Goal: Information Seeking & Learning: Learn about a topic

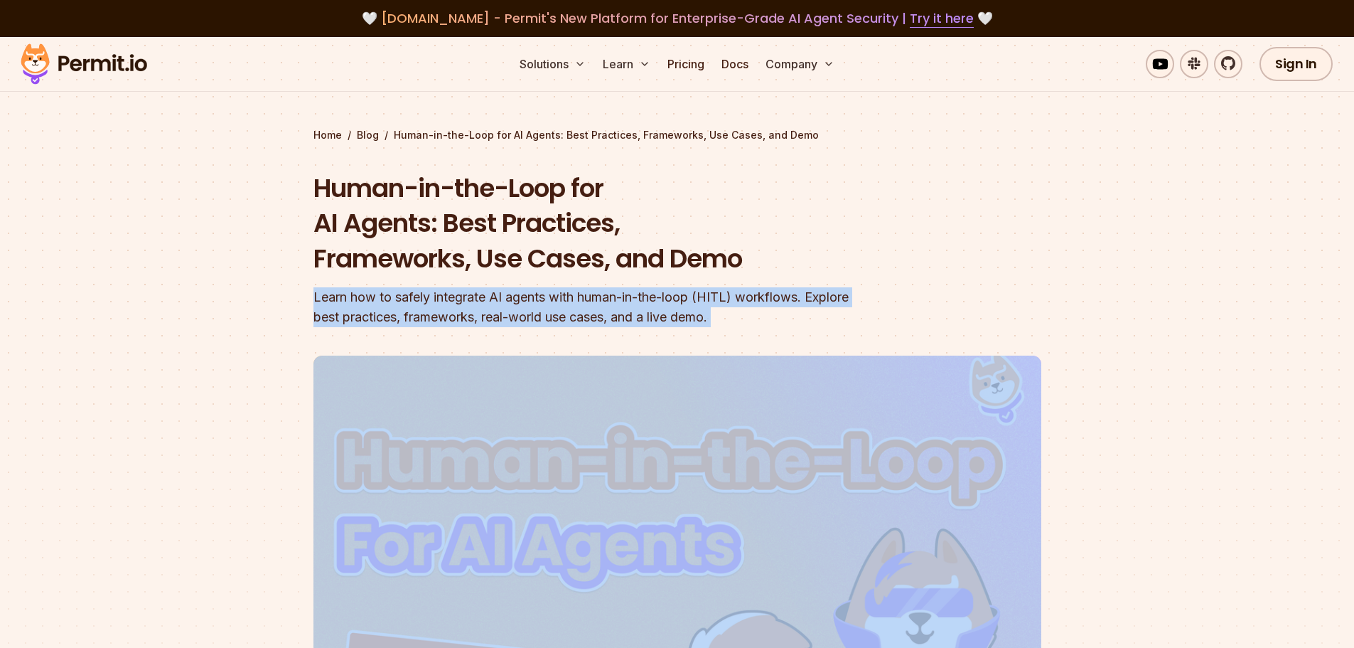
click at [344, 313] on div "Learn how to safely integrate AI agents with human-in-the-loop (HITL) workflows…" at bounding box center [587, 307] width 546 height 40
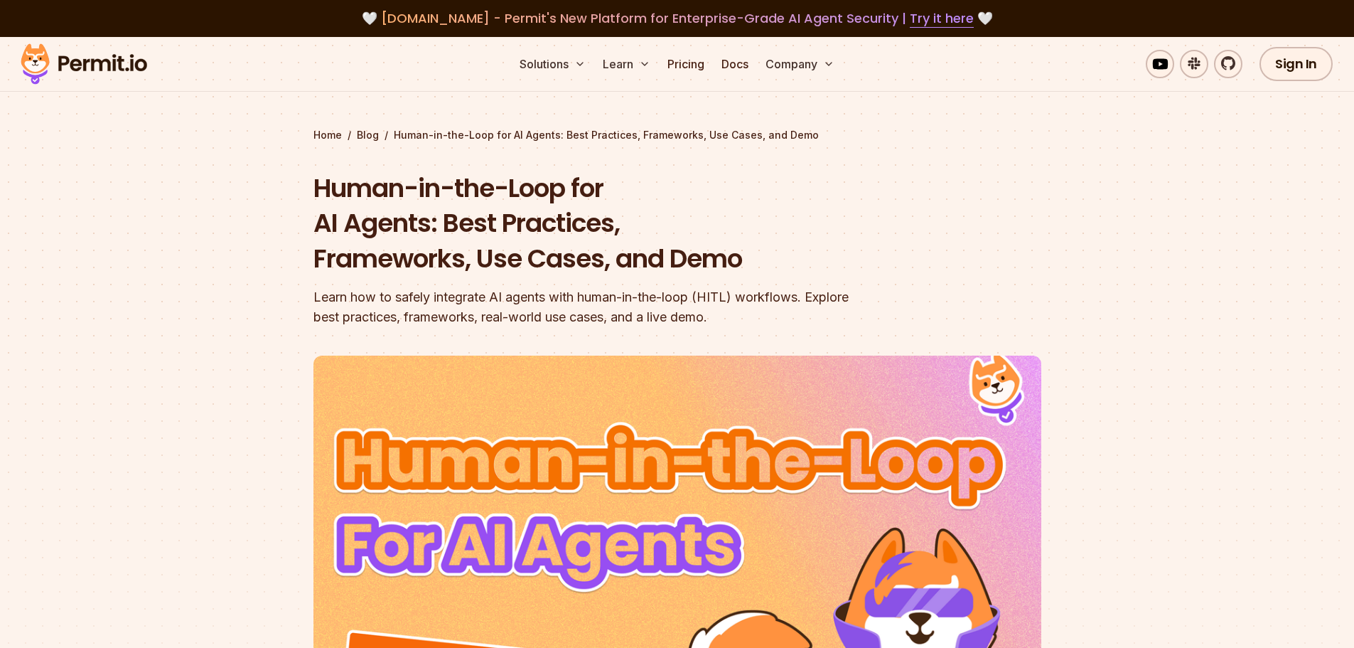
click at [398, 196] on h1 "Human-in-the-Loop for AI Agents: Best Practices, Frameworks, Use Cases, and Demo" at bounding box center [587, 224] width 546 height 106
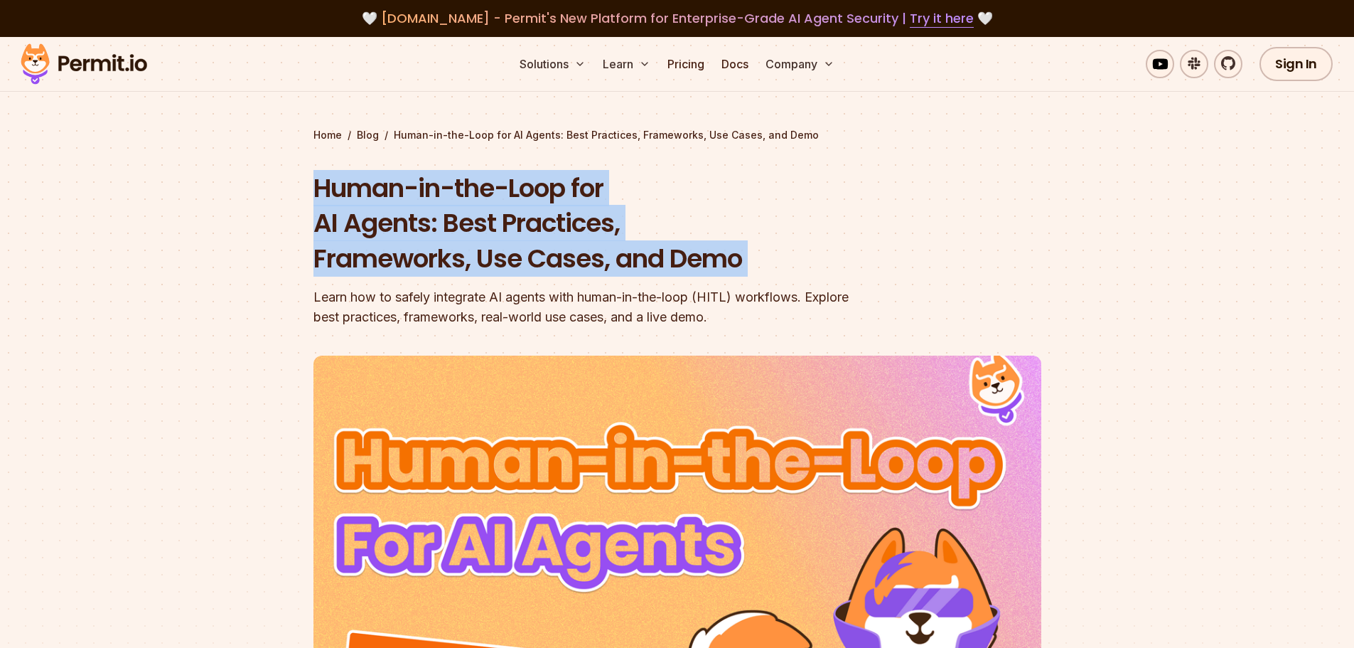
click at [398, 196] on h1 "Human-in-the-Loop for AI Agents: Best Practices, Frameworks, Use Cases, and Demo" at bounding box center [587, 224] width 546 height 106
click at [395, 227] on h1 "Human-in-the-Loop for AI Agents: Best Practices, Frameworks, Use Cases, and Demo" at bounding box center [587, 224] width 546 height 106
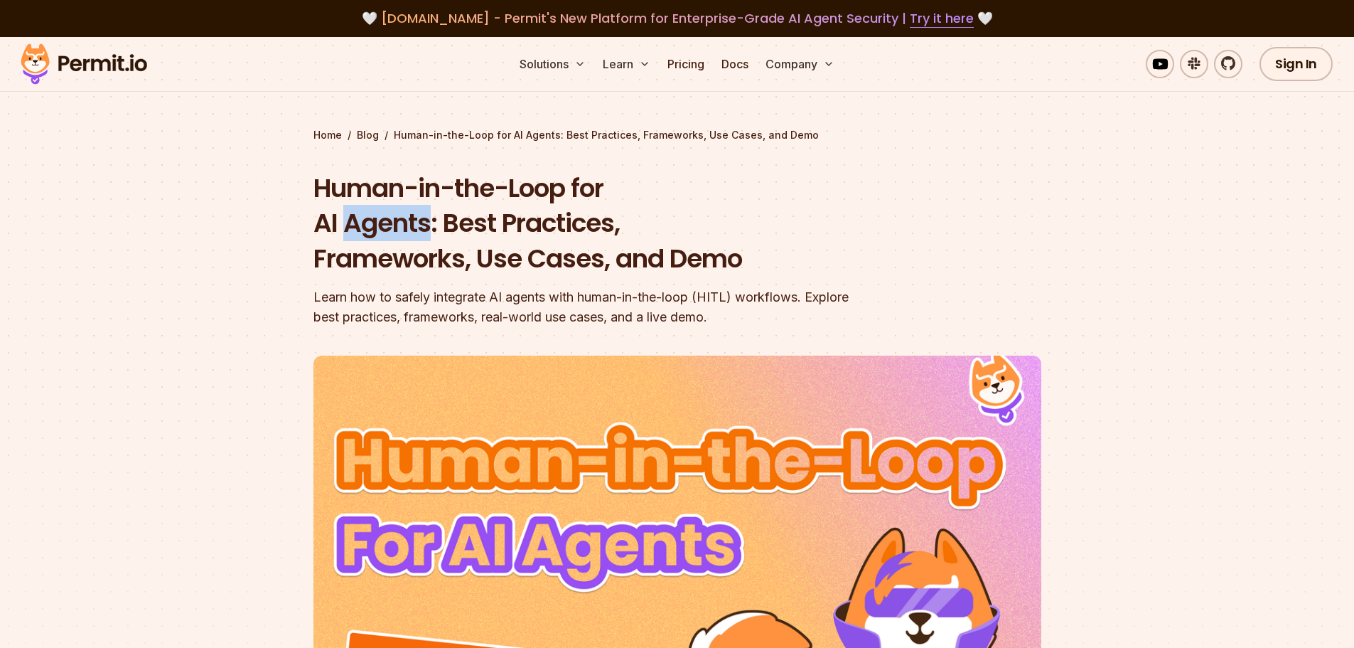
click at [395, 227] on h1 "Human-in-the-Loop for AI Agents: Best Practices, Frameworks, Use Cases, and Demo" at bounding box center [587, 224] width 546 height 106
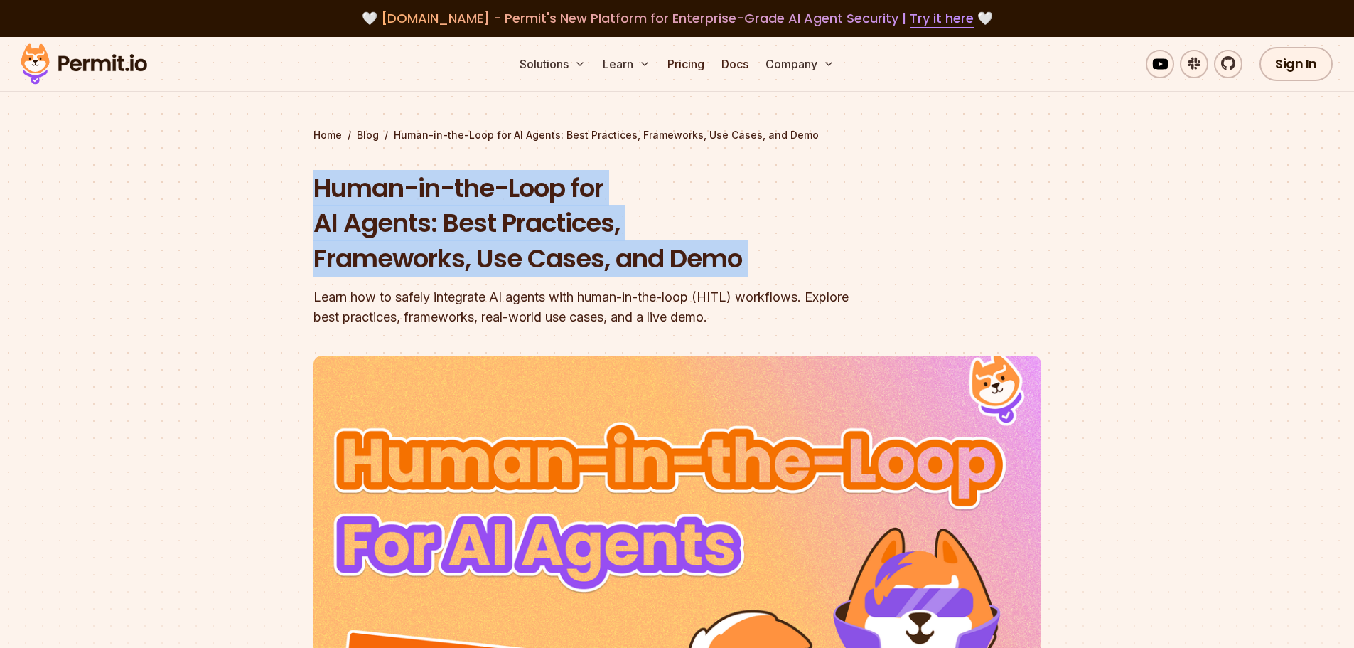
click at [395, 227] on h1 "Human-in-the-Loop for AI Agents: Best Practices, Frameworks, Use Cases, and Demo" at bounding box center [587, 224] width 546 height 106
click at [306, 279] on section "Home / Blog / Human-in-the-Loop for AI Agents: Best Practices, Frameworks, Use …" at bounding box center [677, 456] width 1354 height 839
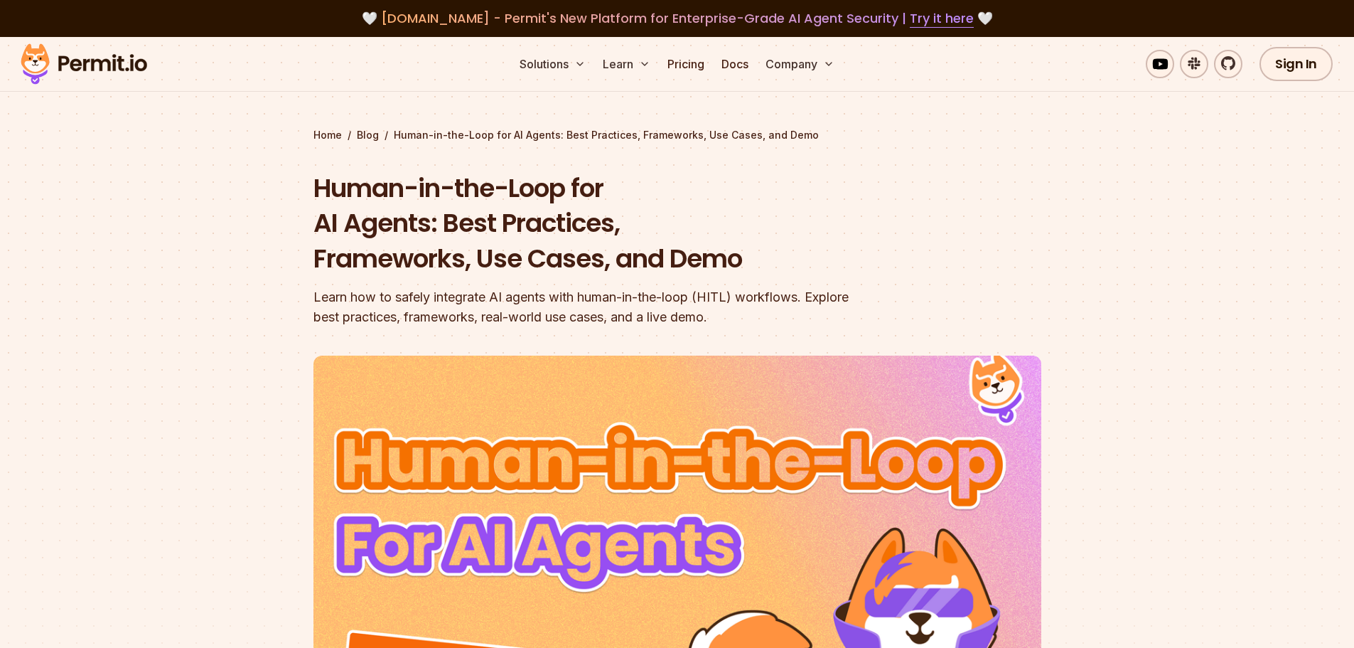
click at [331, 245] on h1 "Human-in-the-Loop for AI Agents: Best Practices, Frameworks, Use Cases, and Demo" at bounding box center [587, 224] width 546 height 106
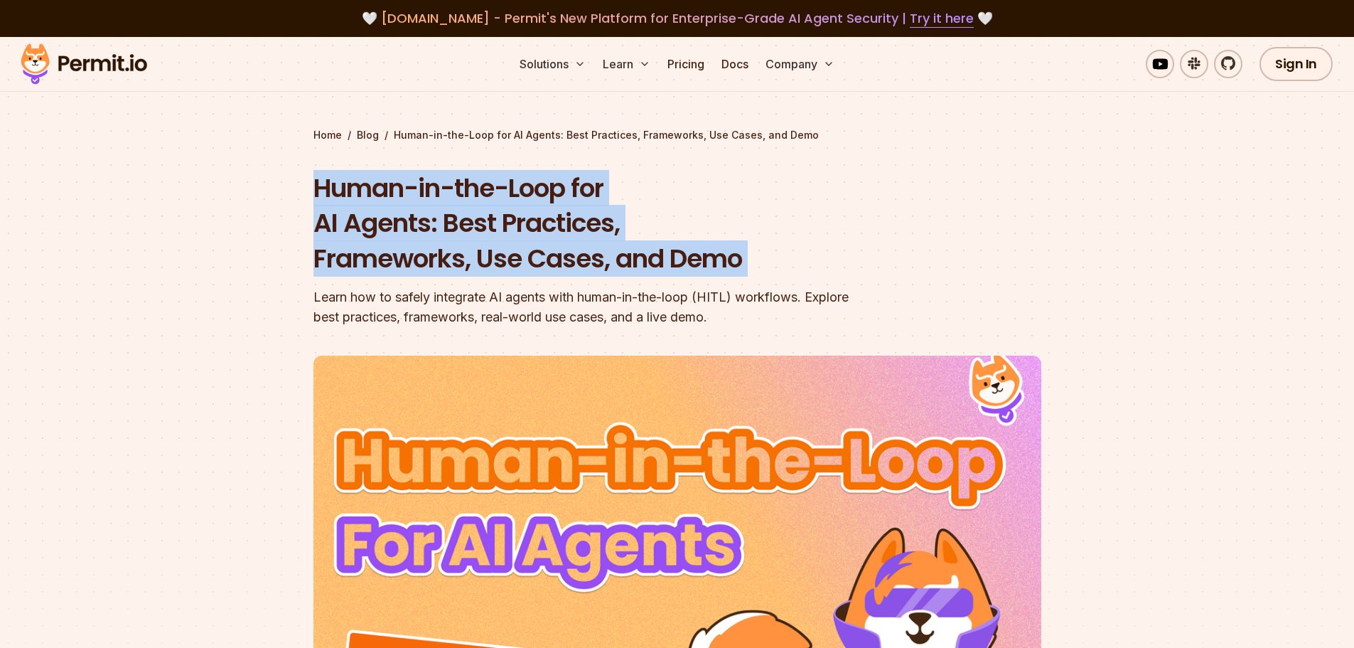
click at [331, 245] on h1 "Human-in-the-Loop for AI Agents: Best Practices, Frameworks, Use Cases, and Demo" at bounding box center [587, 224] width 546 height 106
click at [336, 253] on h1 "Human-in-the-Loop for AI Agents: Best Practices, Frameworks, Use Cases, and Demo" at bounding box center [587, 224] width 546 height 106
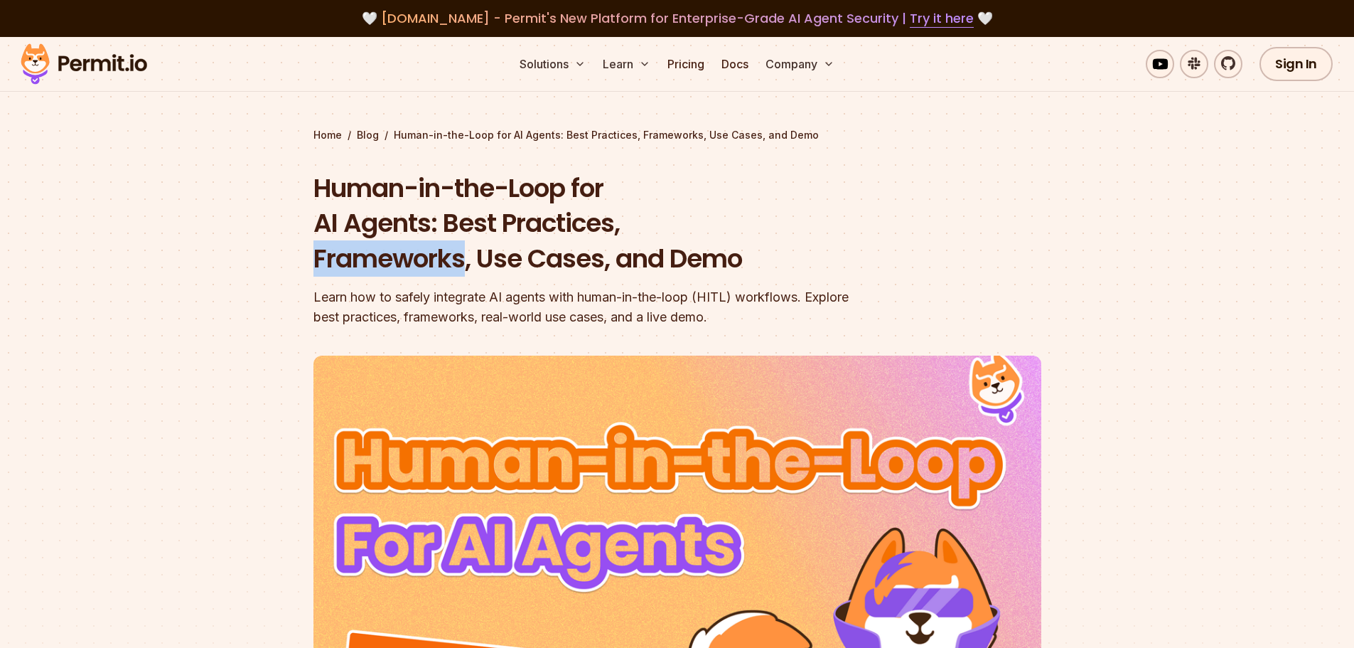
click at [336, 253] on h1 "Human-in-the-Loop for AI Agents: Best Practices, Frameworks, Use Cases, and Demo" at bounding box center [587, 224] width 546 height 106
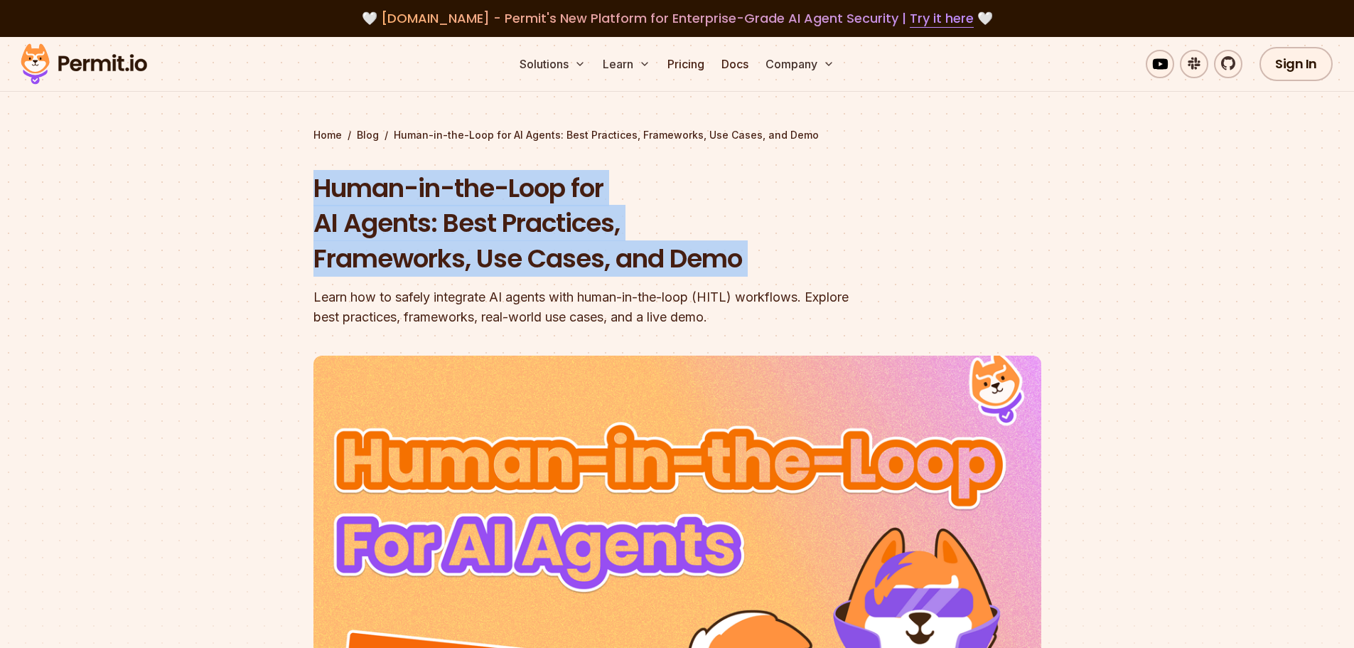
click at [336, 253] on h1 "Human-in-the-Loop for AI Agents: Best Practices, Frameworks, Use Cases, and Demo" at bounding box center [587, 224] width 546 height 106
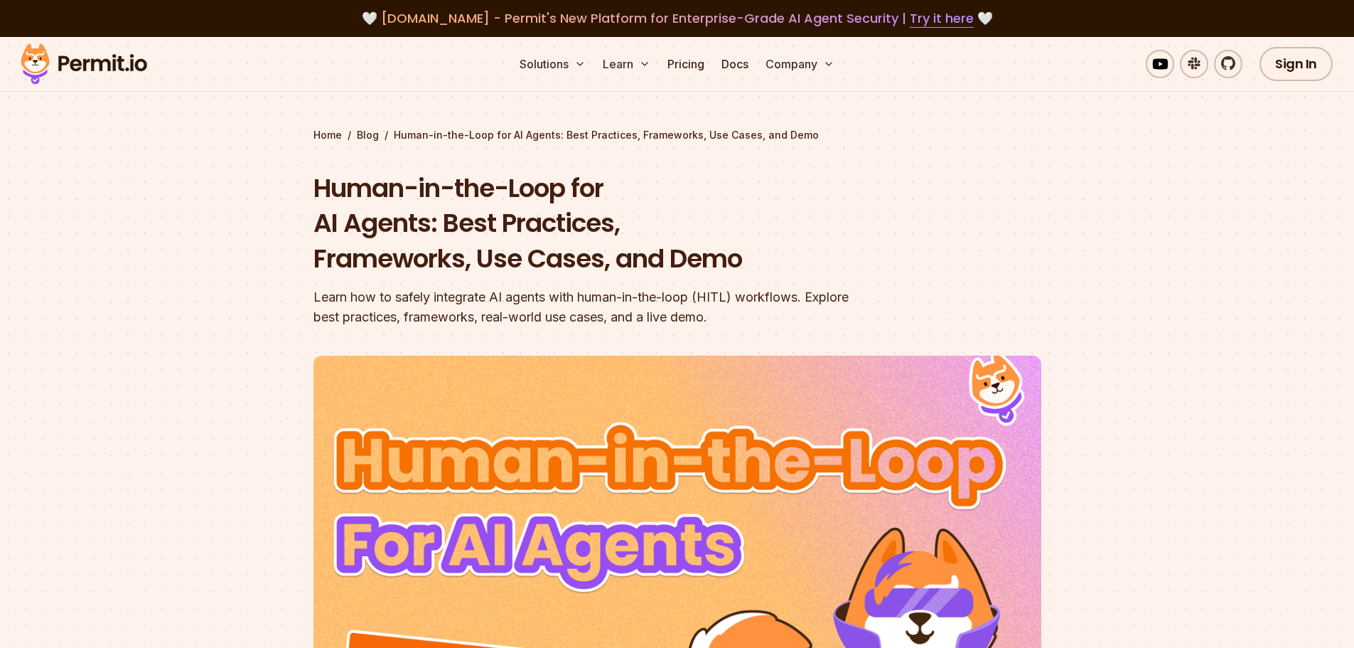
click at [255, 309] on section "Home / Blog / Human-in-the-Loop for AI Agents: Best Practices, Frameworks, Use …" at bounding box center [677, 456] width 1354 height 839
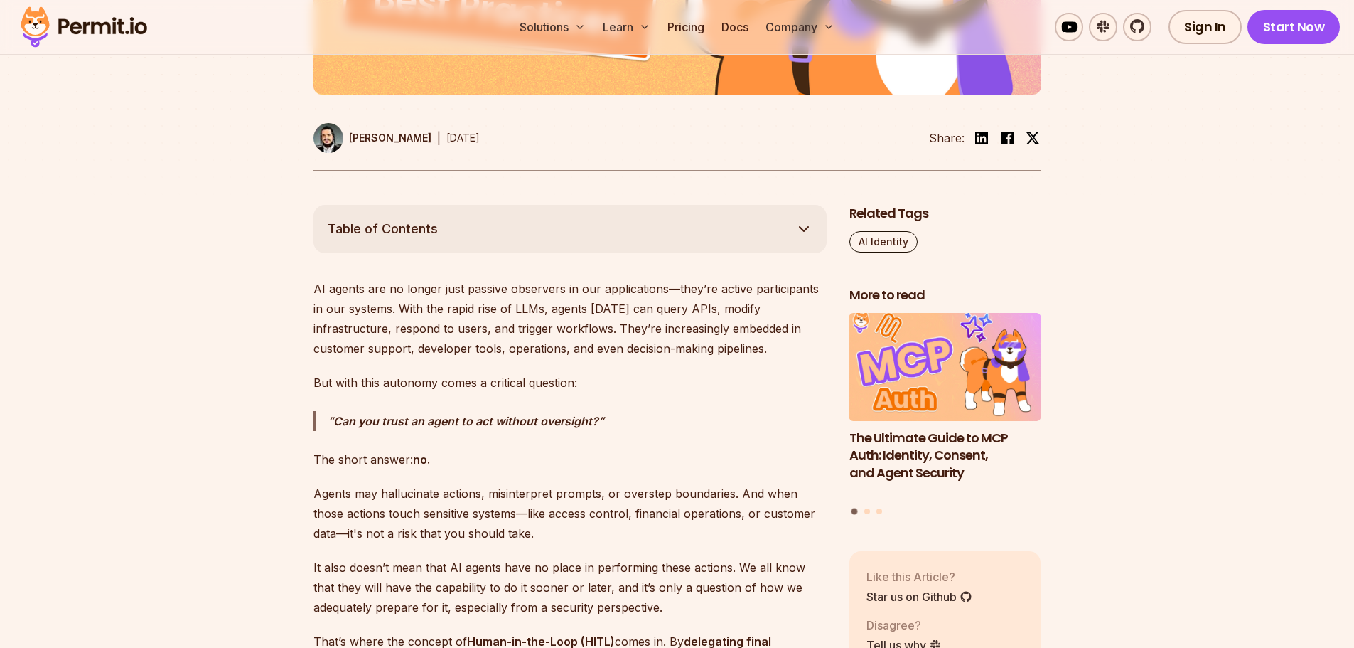
scroll to position [853, 0]
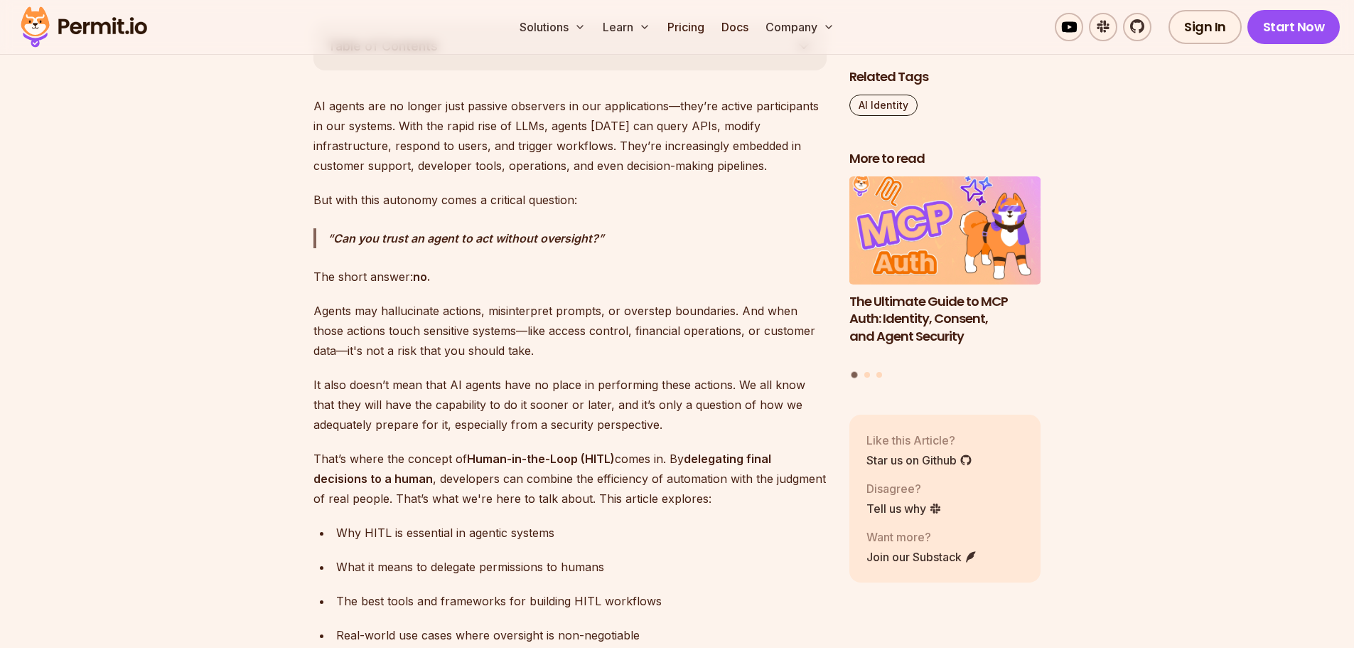
click at [387, 231] on strong "Can you trust an agent to act without oversight?" at bounding box center [465, 238] width 265 height 14
click at [387, 245] on p "Can you trust an agent to act without oversight?" at bounding box center [577, 238] width 499 height 20
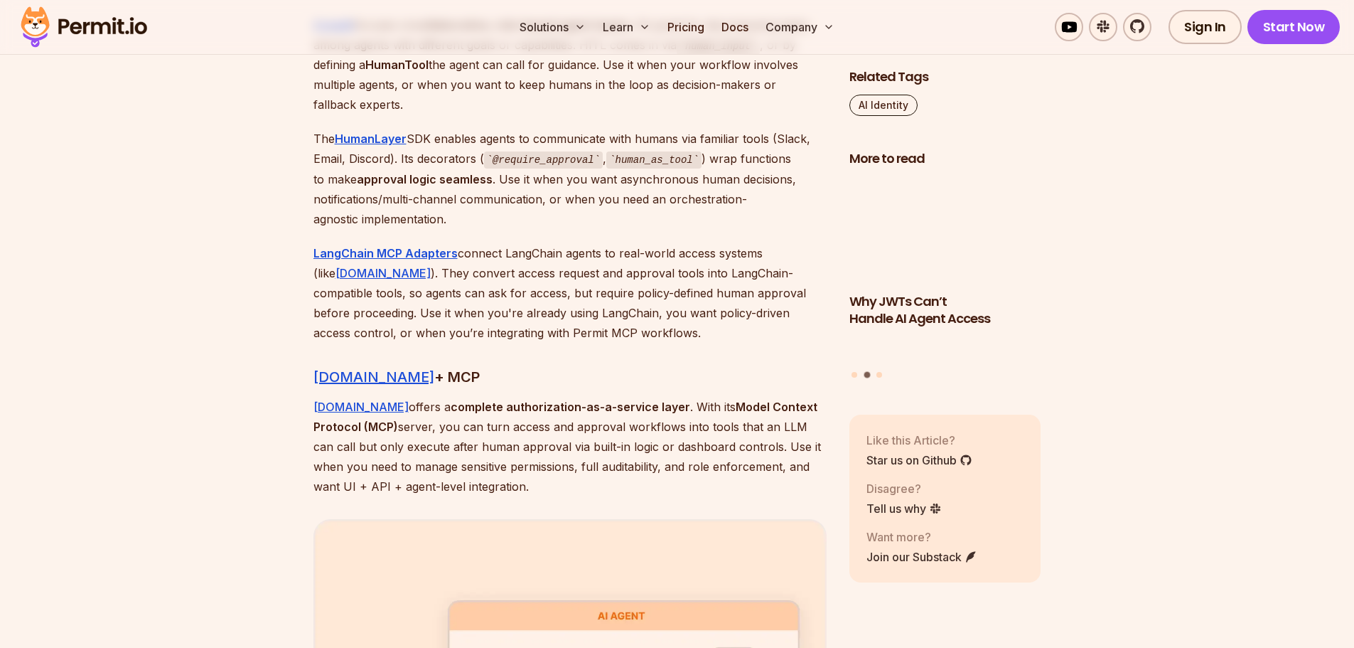
scroll to position [3697, 0]
